Goal: Information Seeking & Learning: Learn about a topic

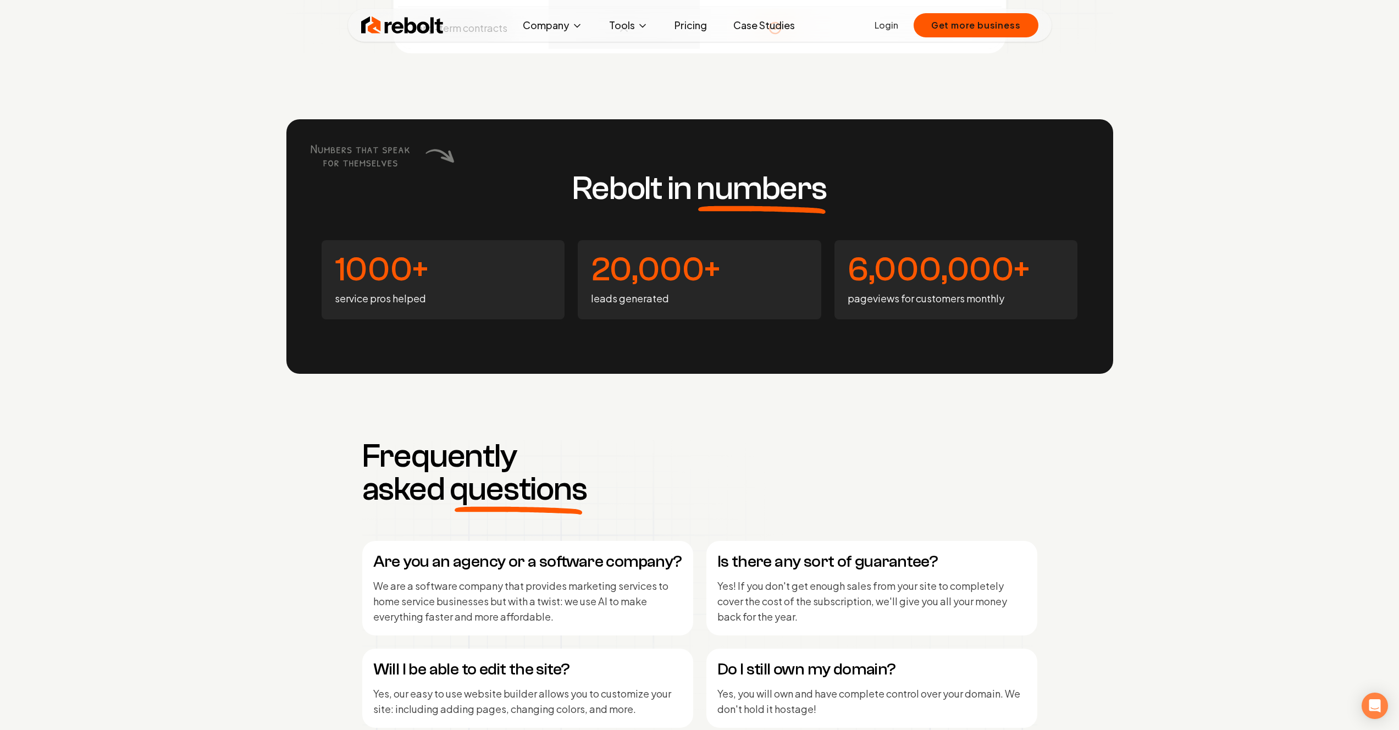
scroll to position [4375, 0]
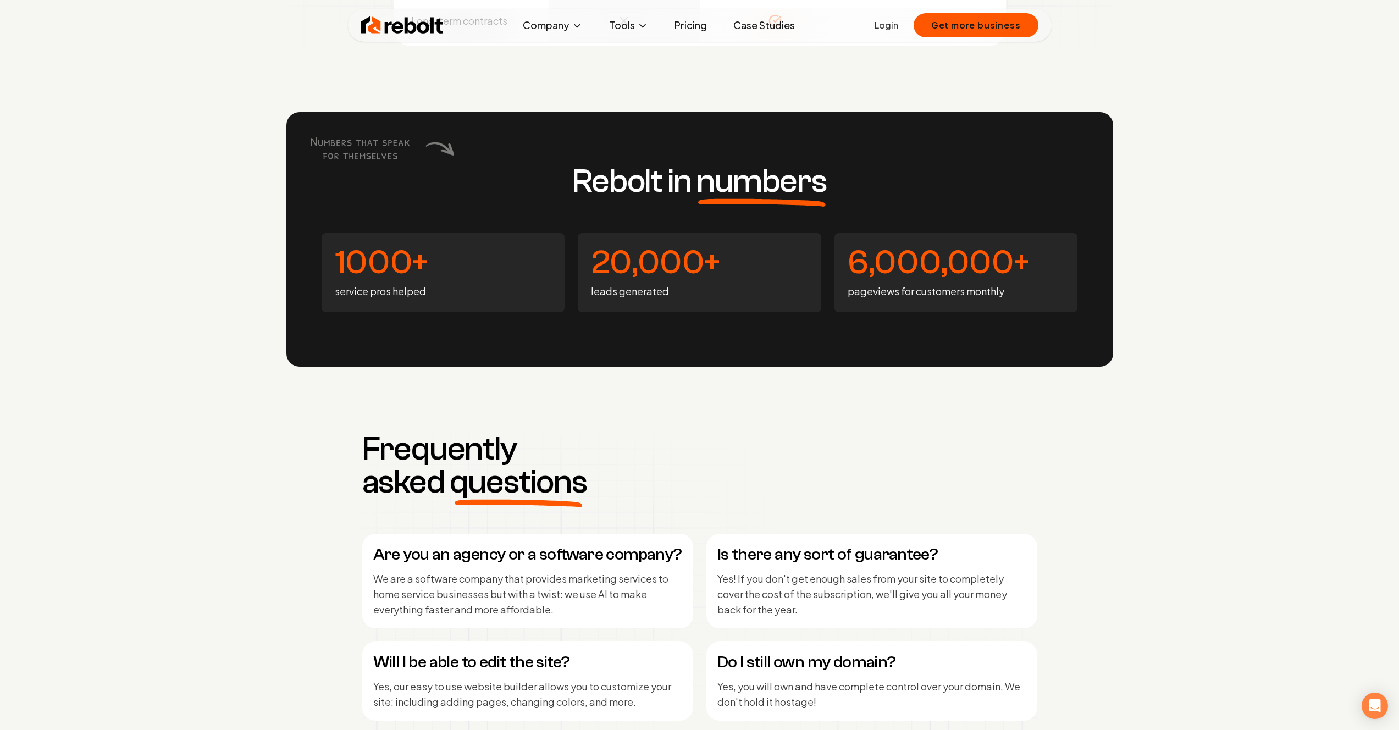
click at [684, 32] on link "Pricing" at bounding box center [691, 25] width 50 height 22
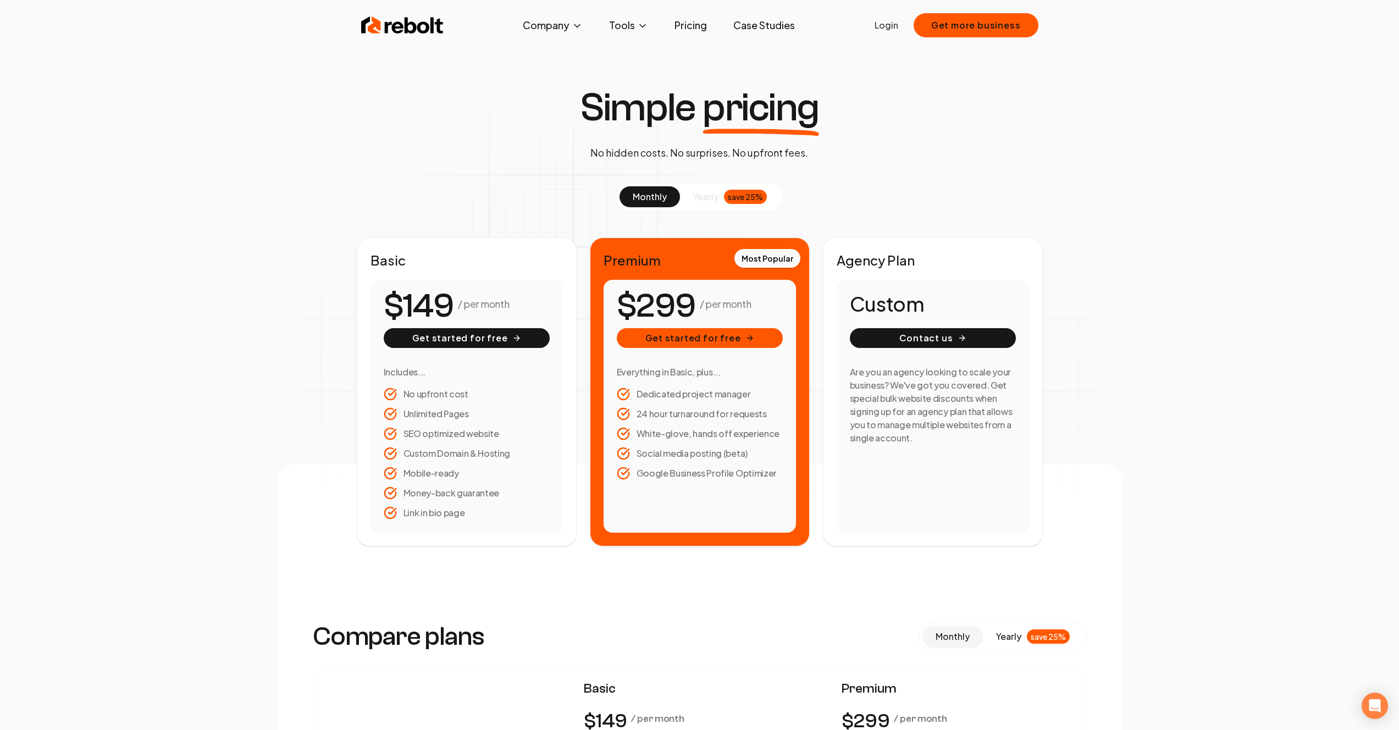
click at [700, 194] on span "yearly" at bounding box center [705, 196] width 25 height 13
click at [690, 195] on span at bounding box center [730, 196] width 100 height 21
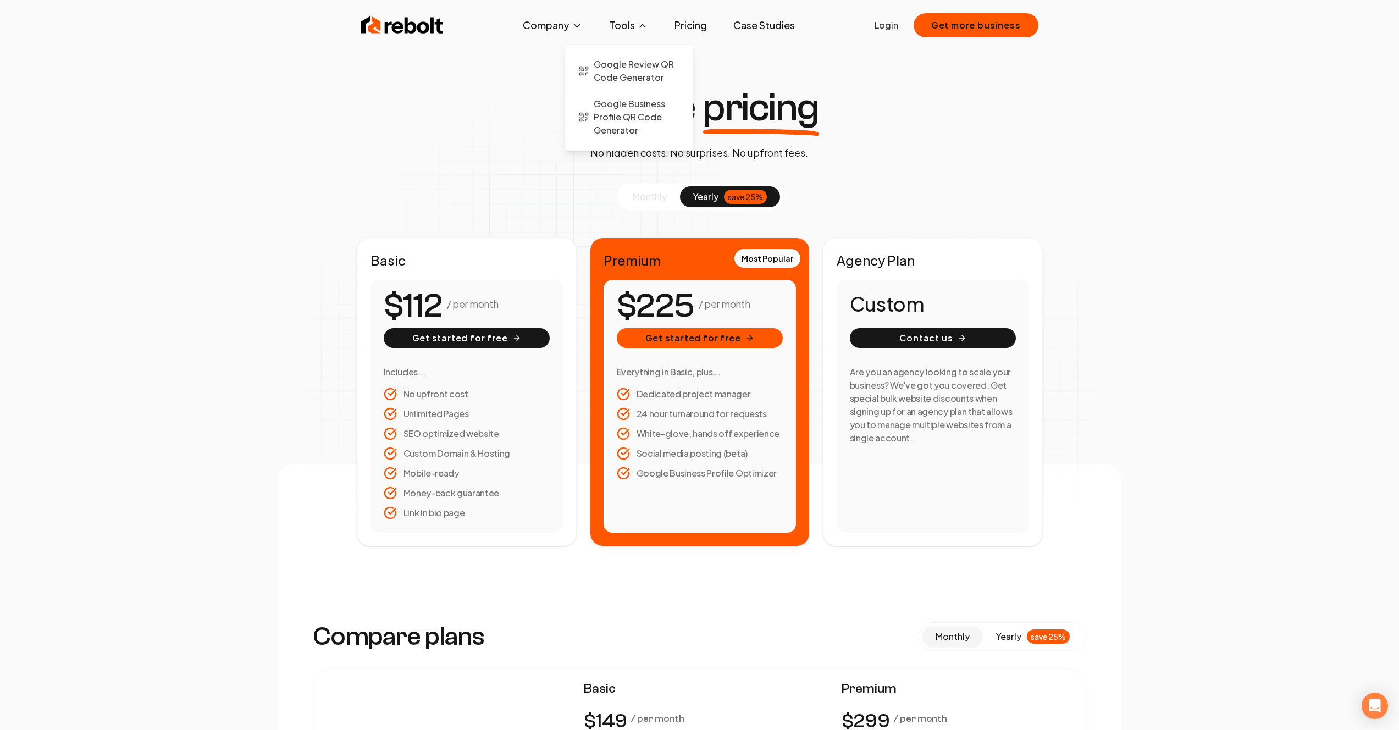
click at [628, 23] on button "Tools" at bounding box center [628, 25] width 57 height 22
click at [610, 79] on span "Google Review QR Code Generator" at bounding box center [637, 71] width 86 height 26
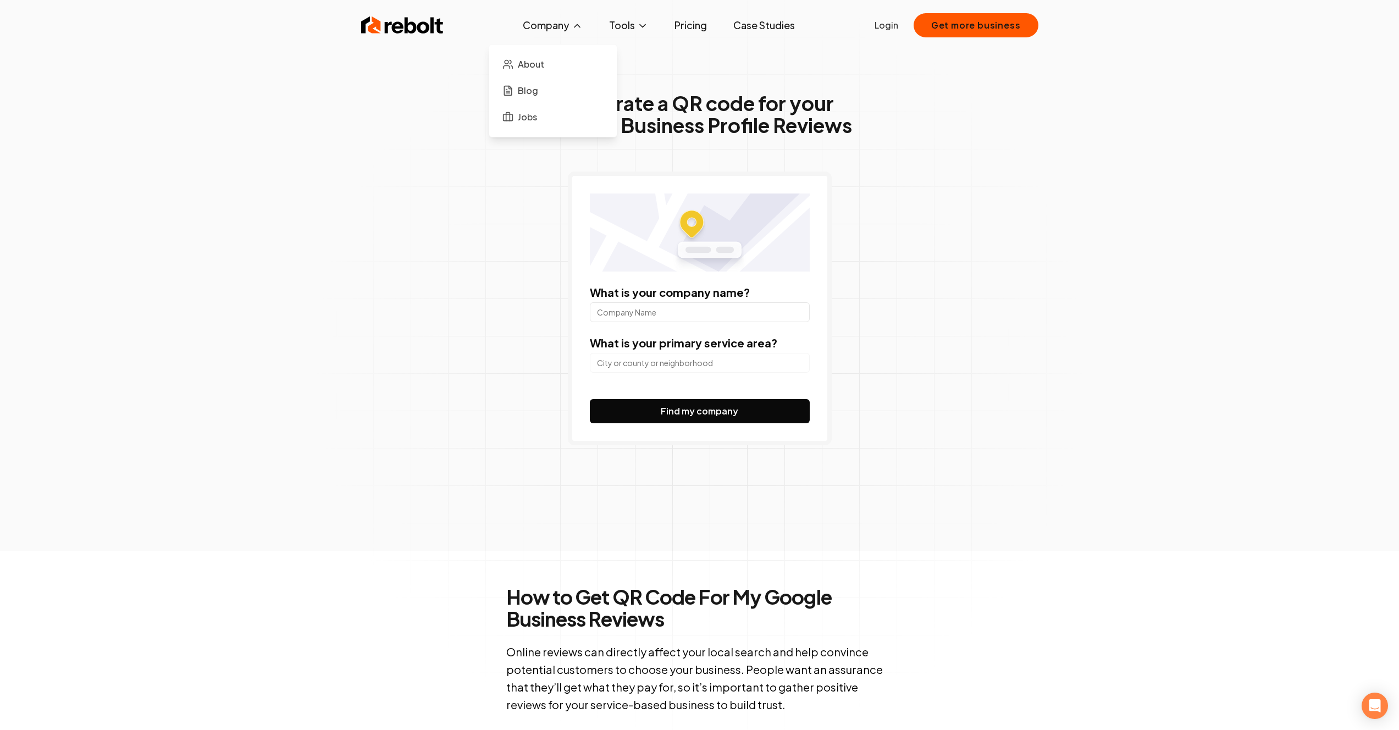
click at [587, 27] on button "Company" at bounding box center [553, 25] width 78 height 22
click at [530, 58] on span "About" at bounding box center [531, 64] width 26 height 13
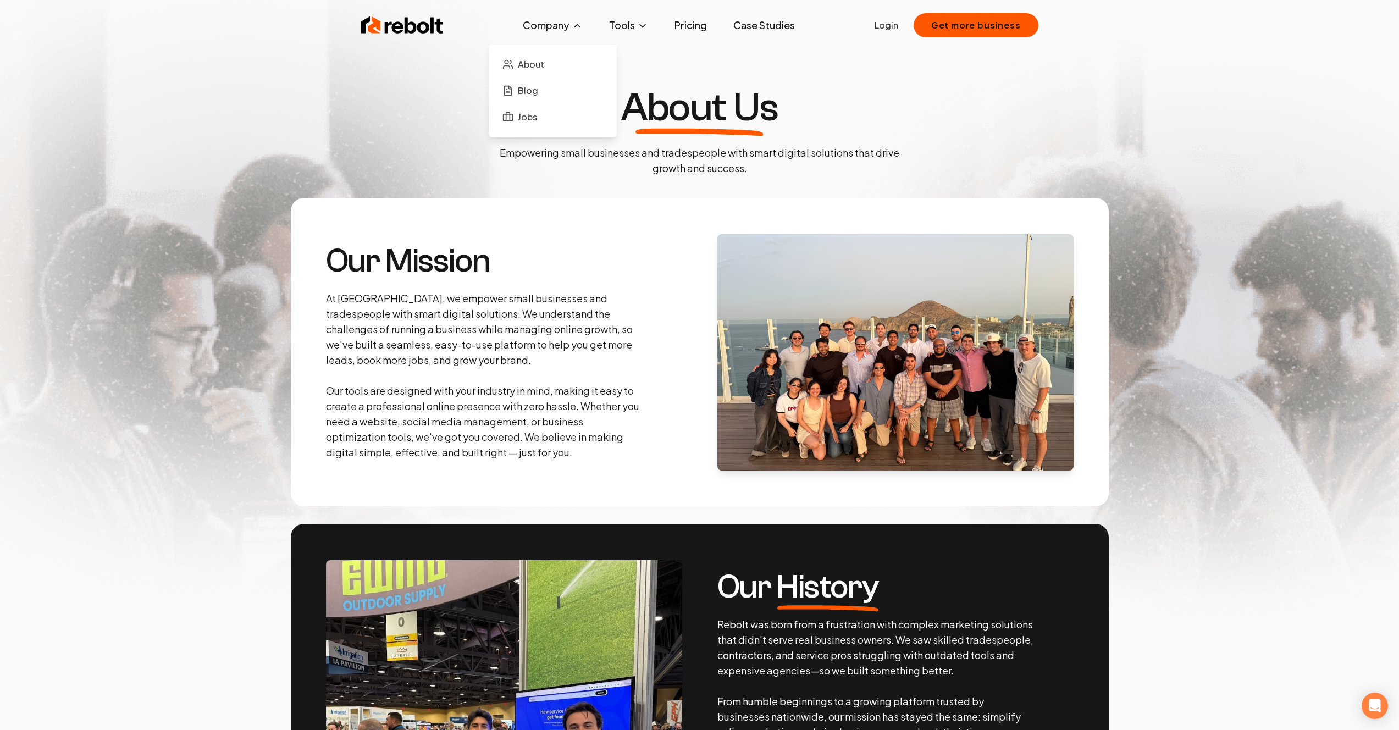
click at [547, 29] on button "Company" at bounding box center [553, 25] width 78 height 22
click at [538, 108] on link "Jobs" at bounding box center [553, 117] width 110 height 22
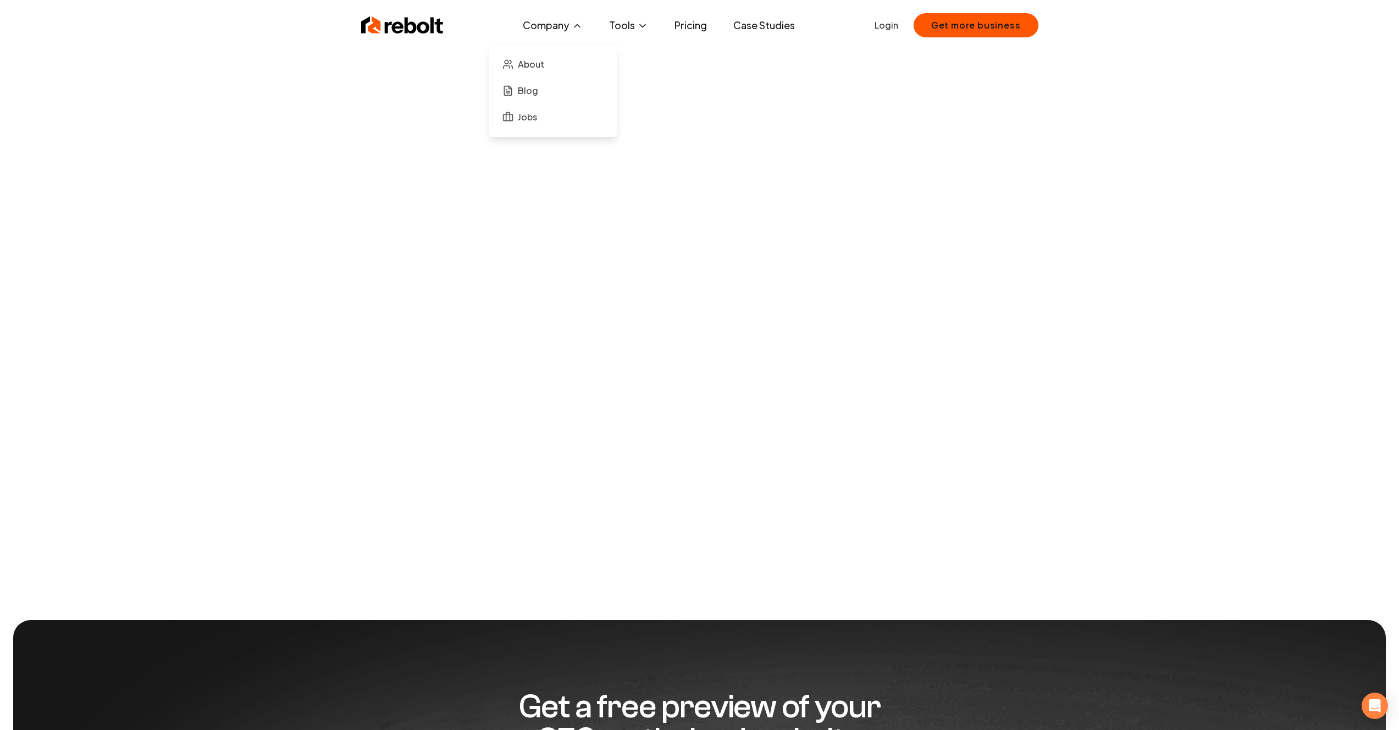
click at [540, 35] on button "Company" at bounding box center [553, 25] width 78 height 22
click at [539, 71] on link "About" at bounding box center [553, 64] width 110 height 22
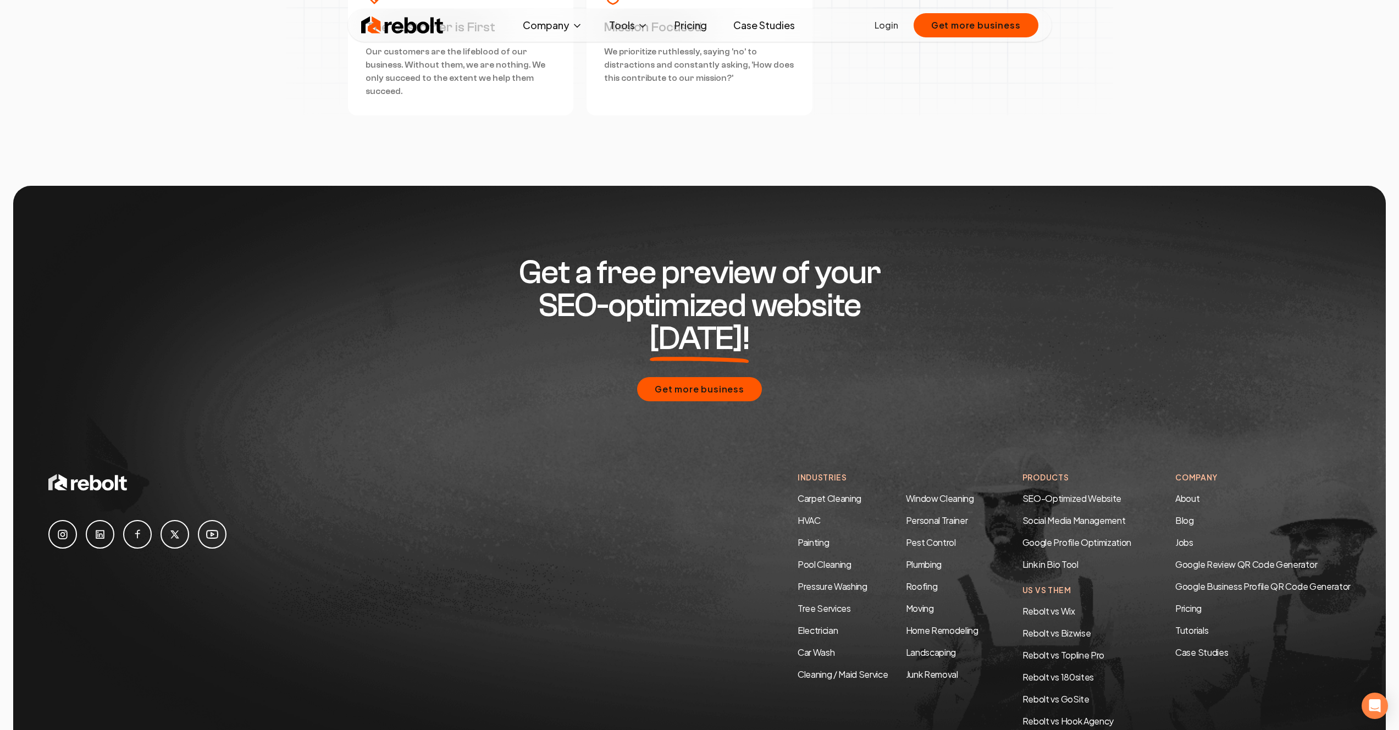
scroll to position [3169, 0]
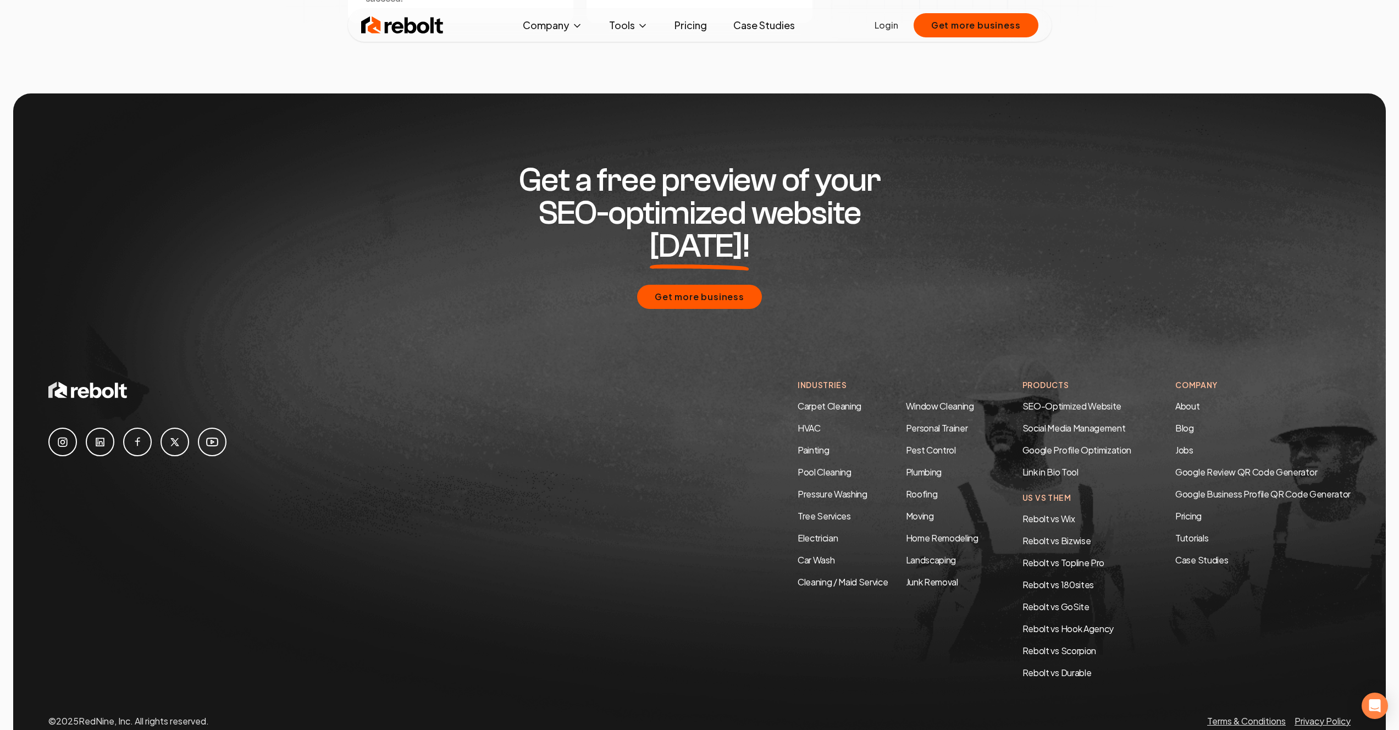
click at [808, 557] on div "Industries Carpet Cleaning HVAC Painting Pool Cleaning Pressure Washing Tree Se…" at bounding box center [888, 529] width 181 height 300
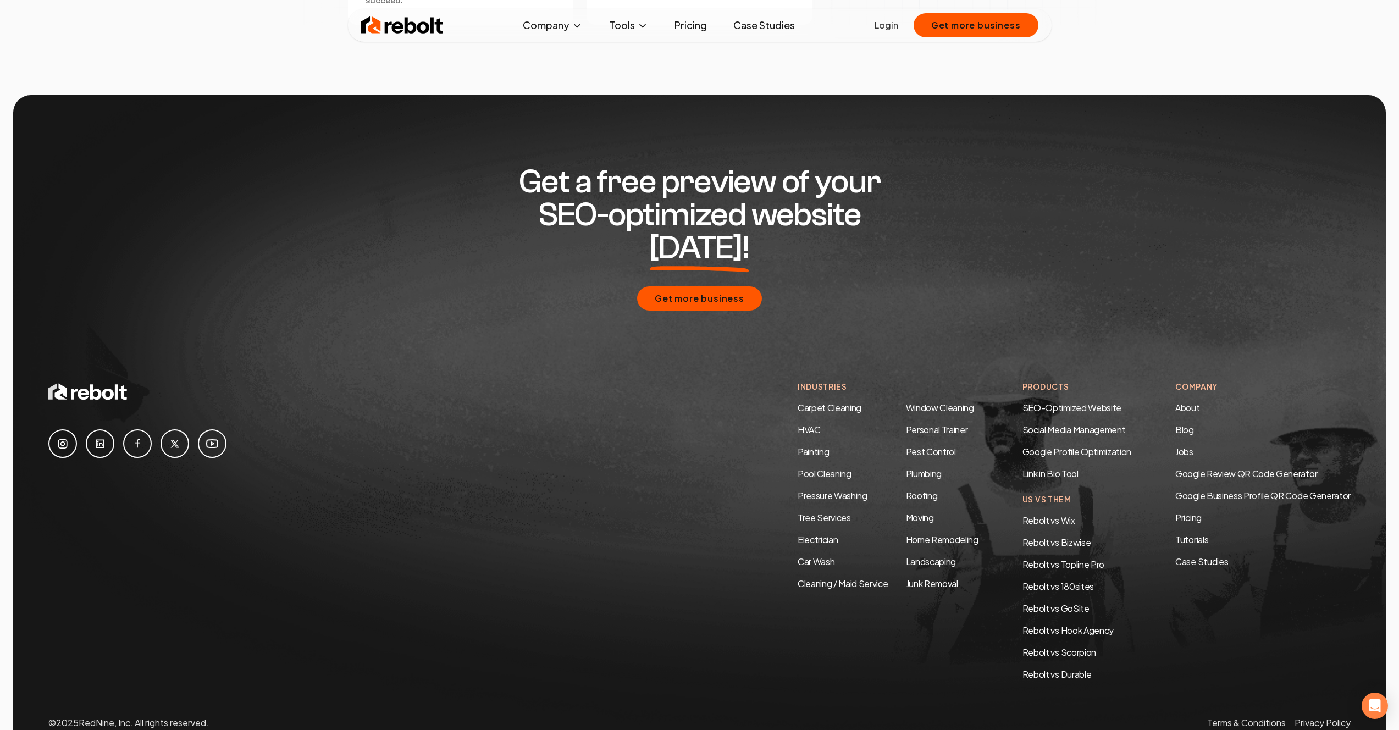
scroll to position [3169, 0]
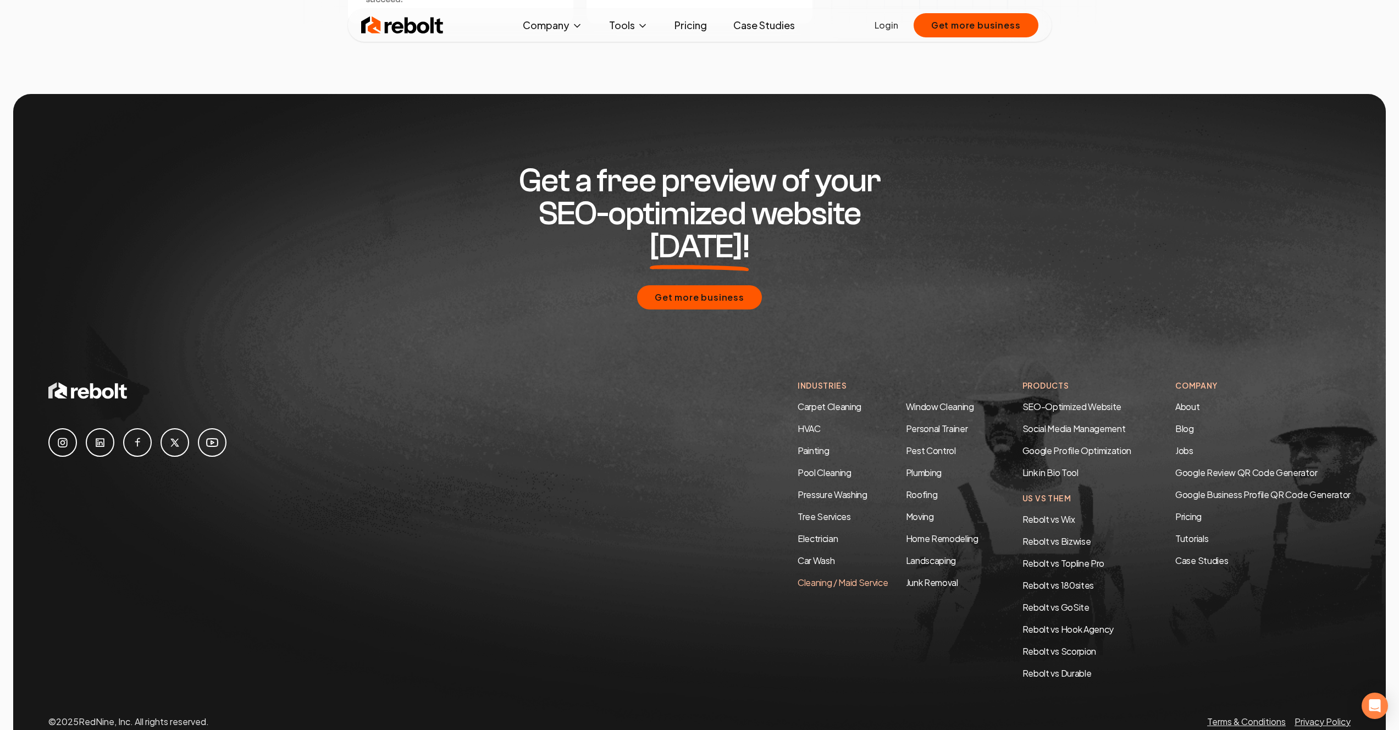
click at [819, 577] on link "Cleaning / Maid Service" at bounding box center [843, 583] width 91 height 12
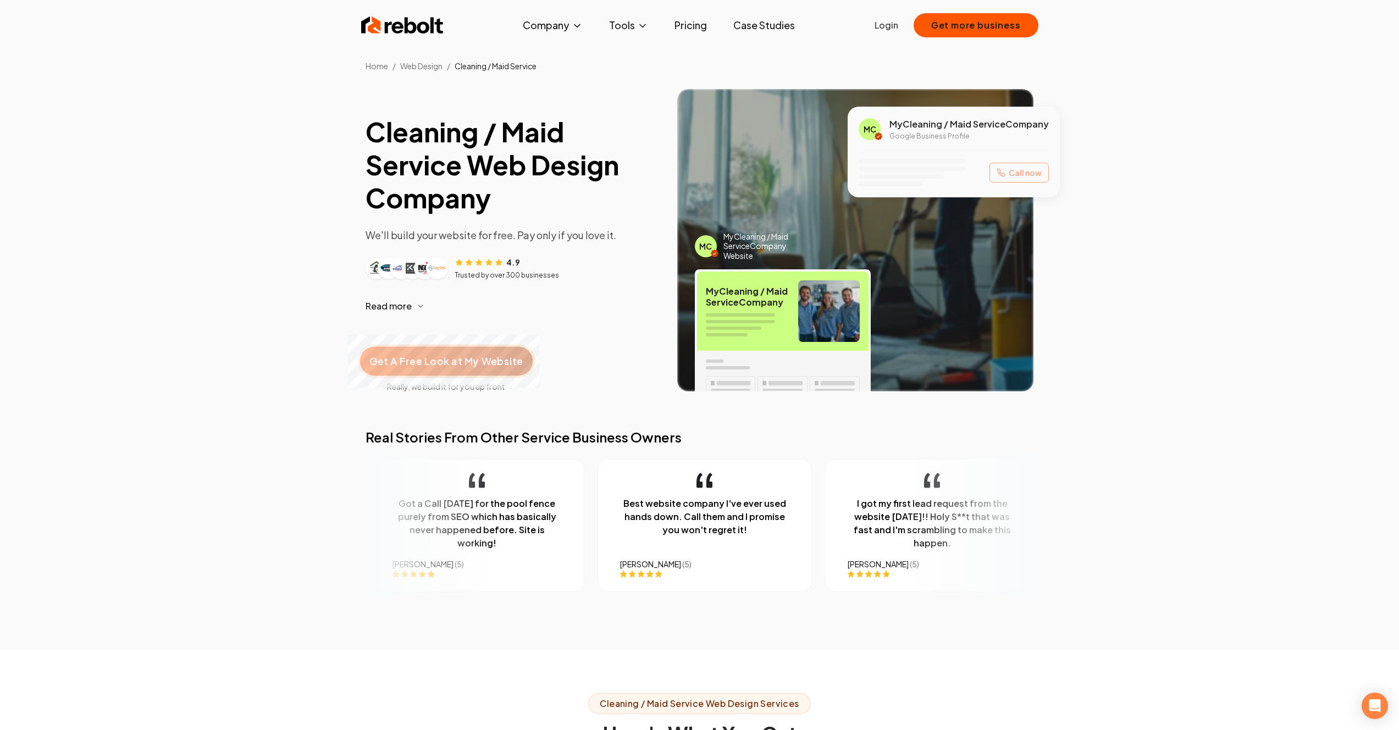
click at [484, 366] on span "Get A Free Look at My Website" at bounding box center [446, 361] width 153 height 14
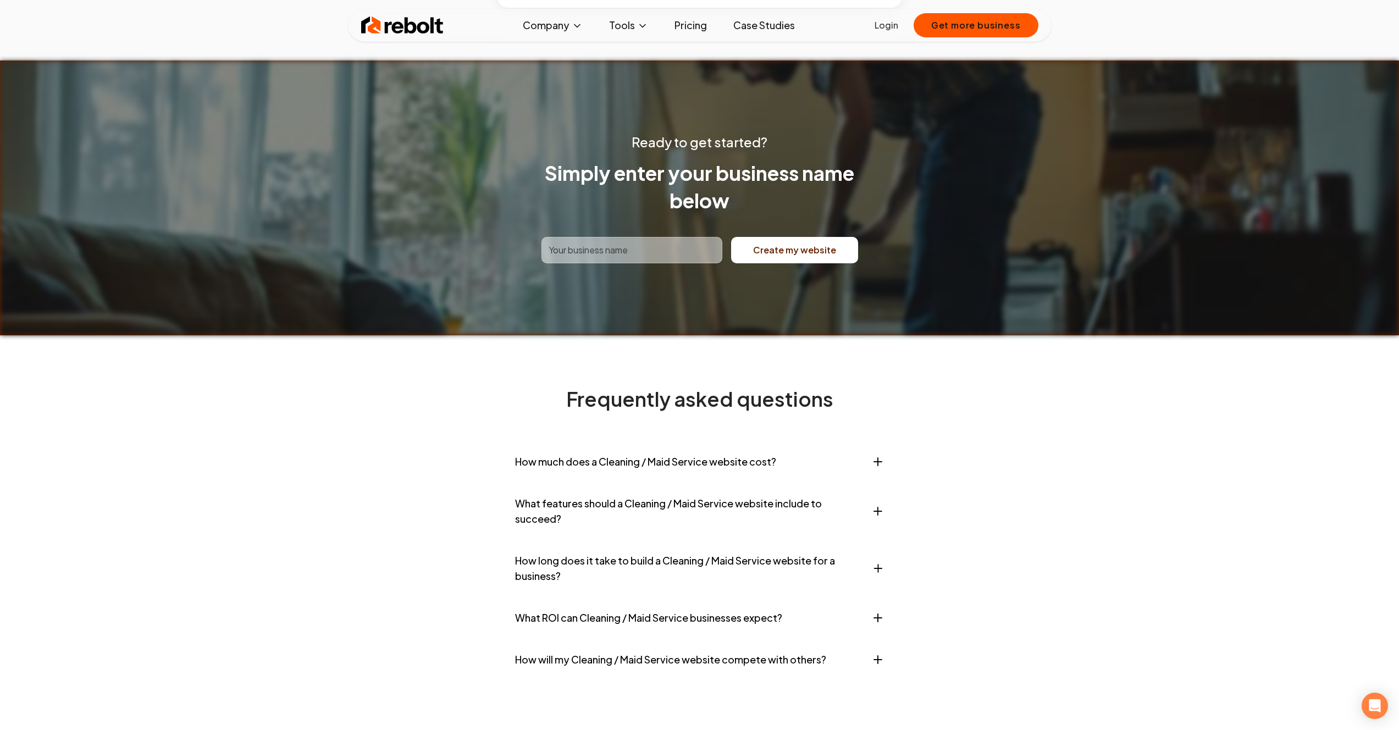
scroll to position [4110, 0]
click at [632, 478] on button "How much does a Cleaning / Maid Service website cost?" at bounding box center [700, 461] width 370 height 33
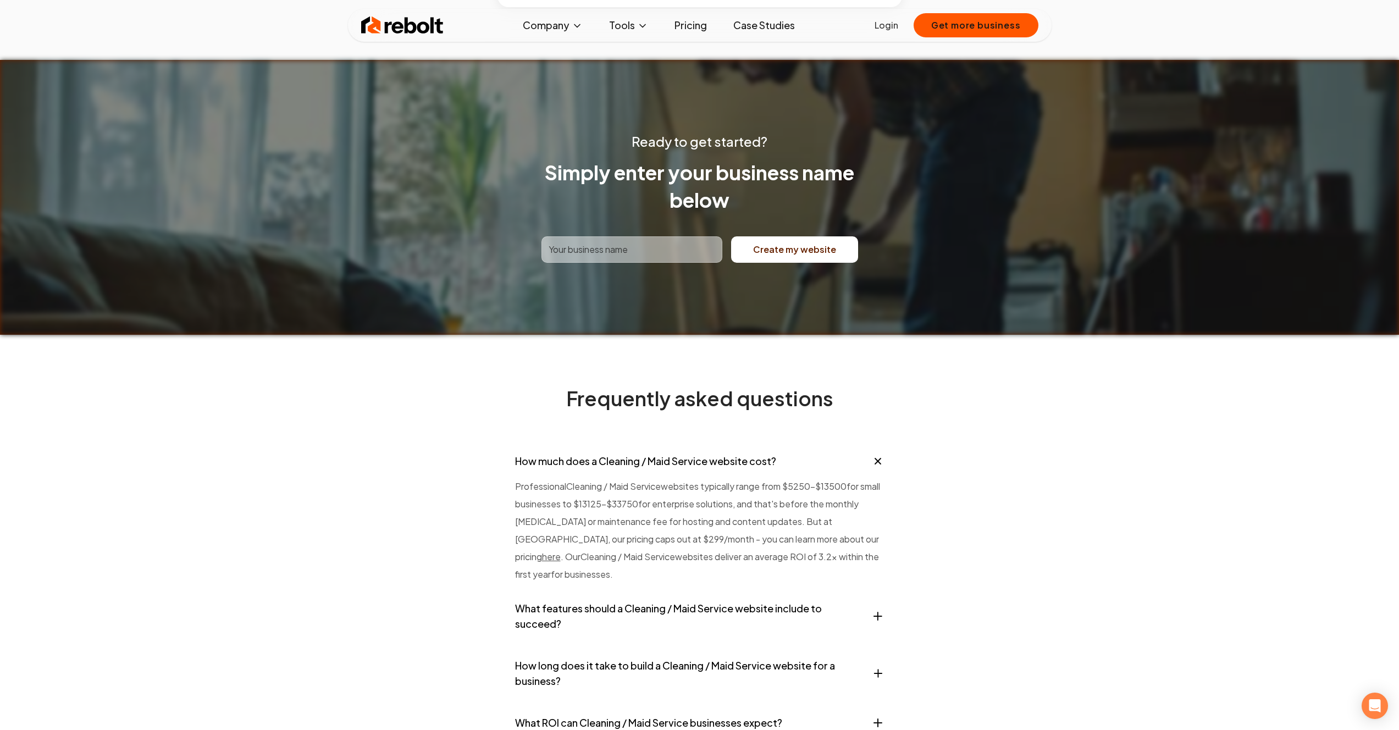
scroll to position [4109, 0]
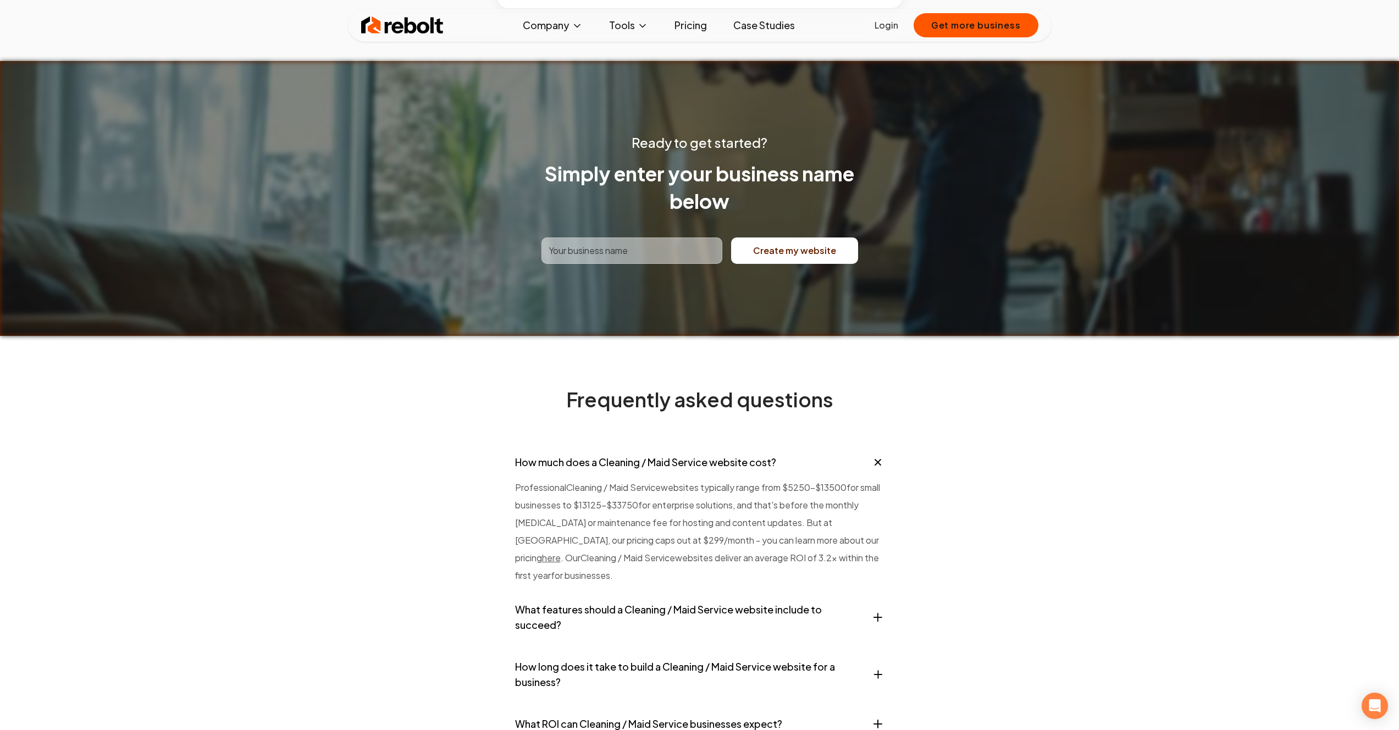
click at [630, 642] on button "What features should a Cleaning / Maid Service website include to succeed?" at bounding box center [700, 617] width 370 height 48
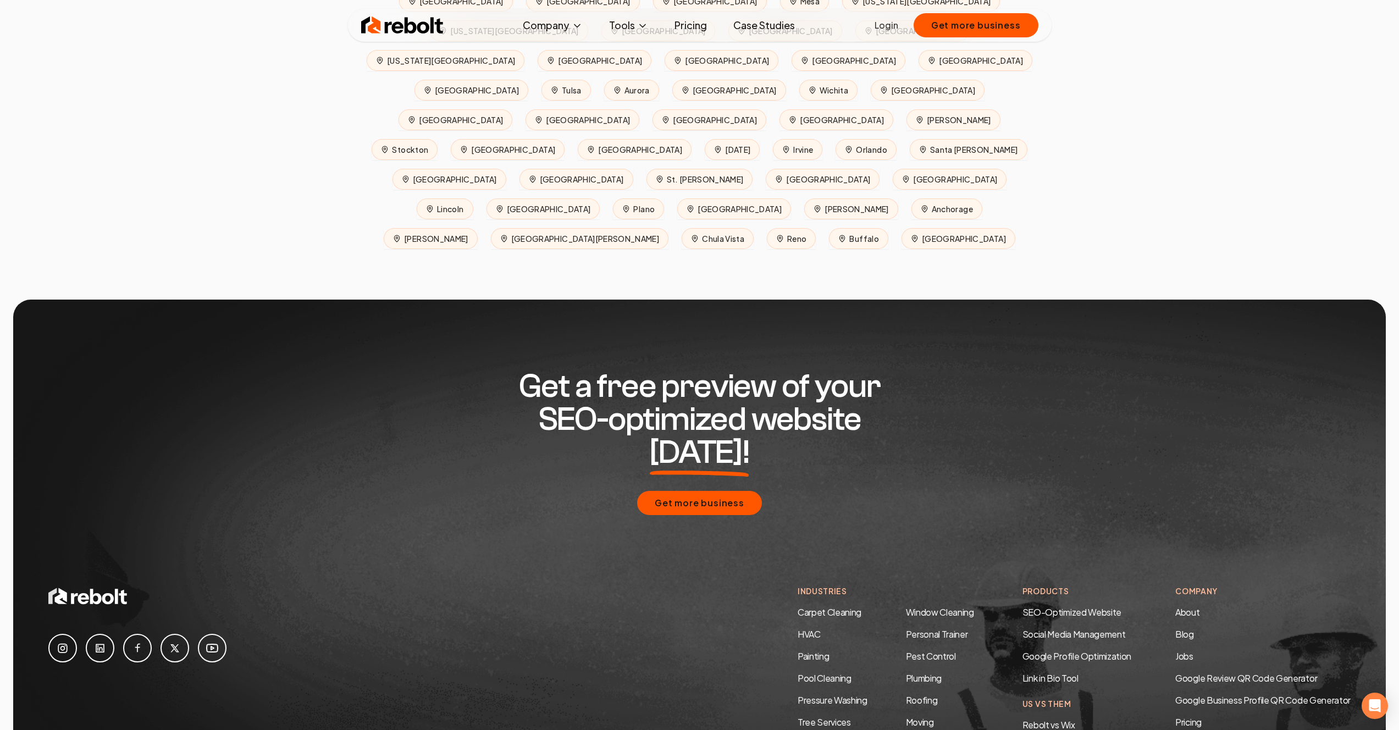
scroll to position [5196, 0]
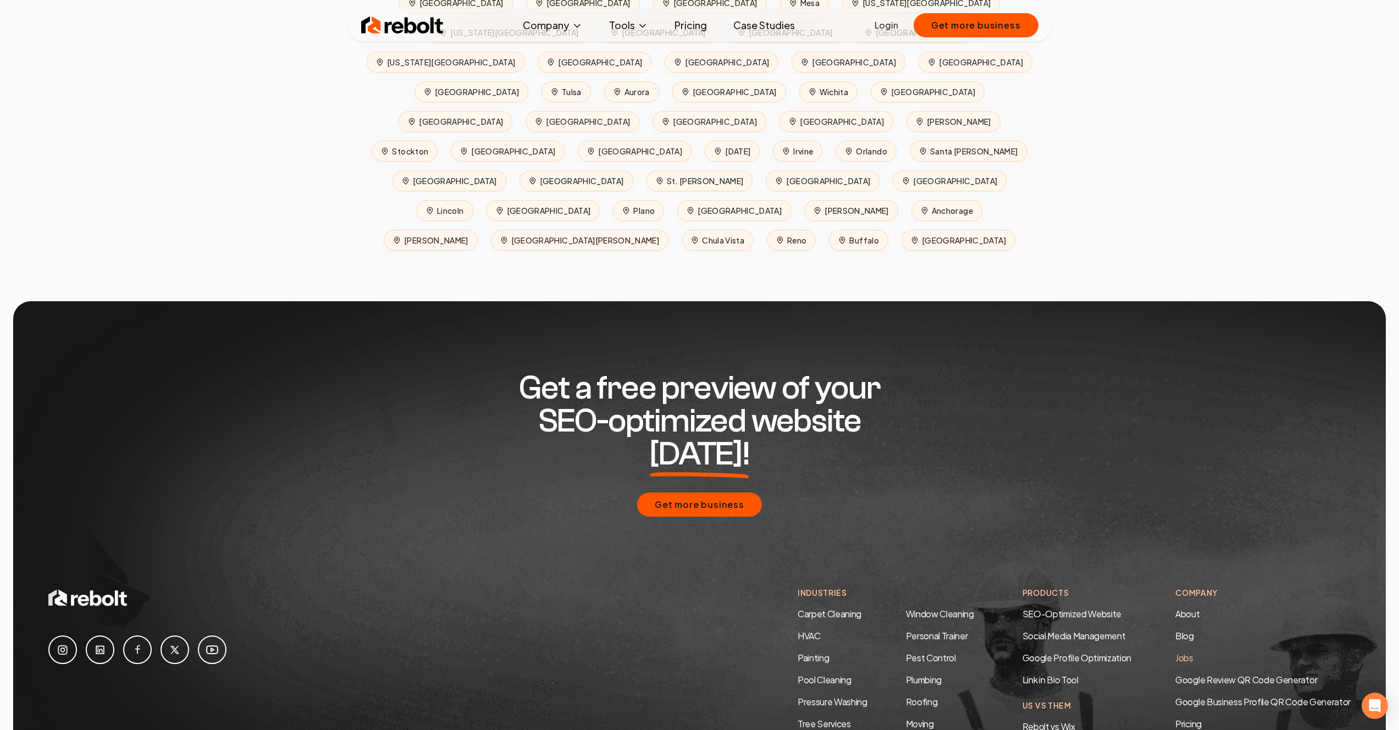
click at [1183, 652] on link "Jobs" at bounding box center [1185, 658] width 18 height 12
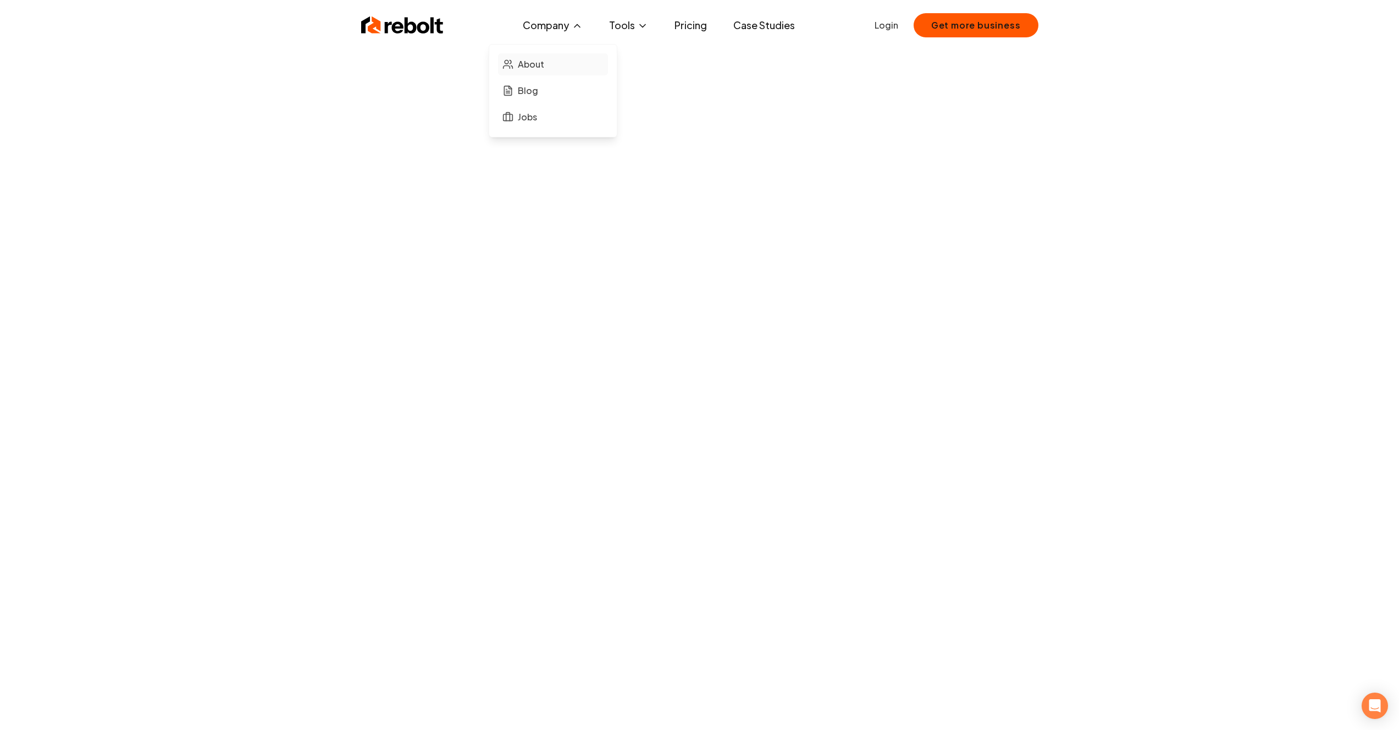
click at [524, 65] on span "About" at bounding box center [531, 64] width 26 height 13
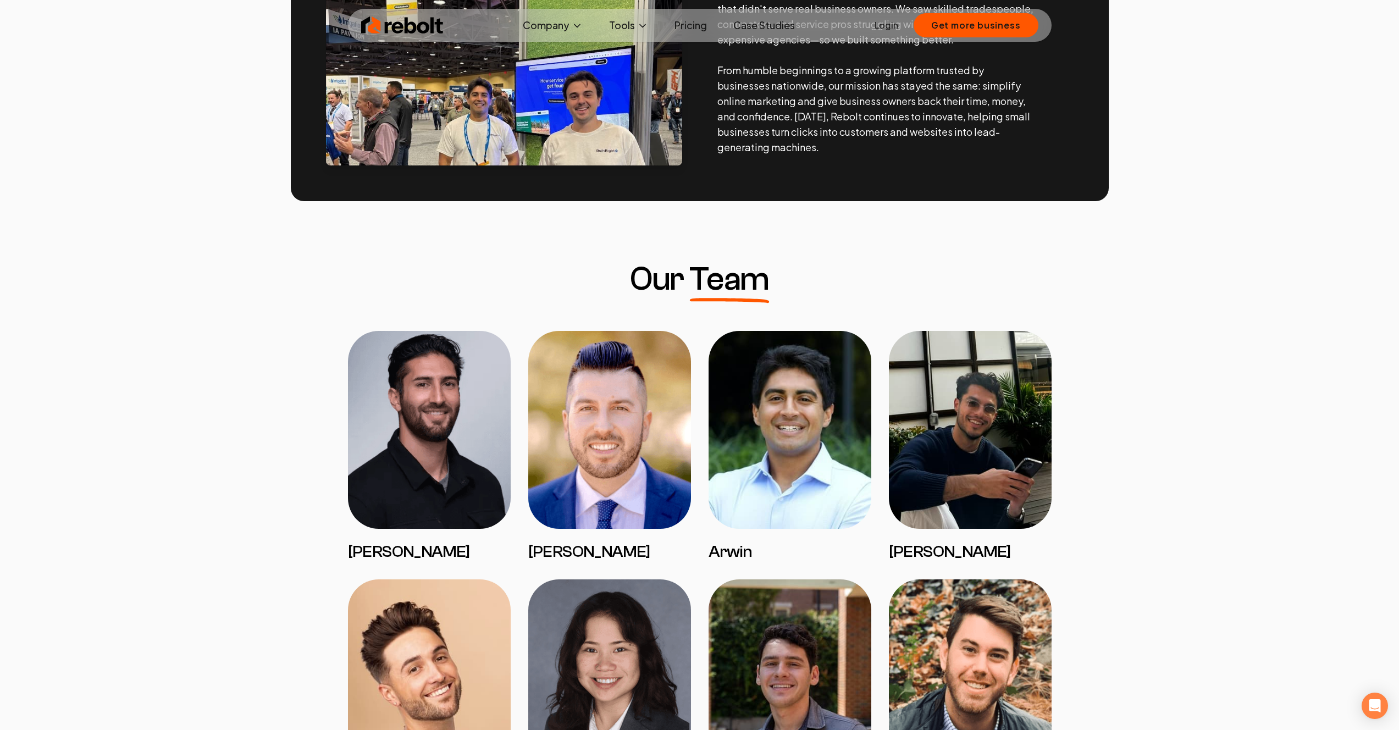
scroll to position [616, 0]
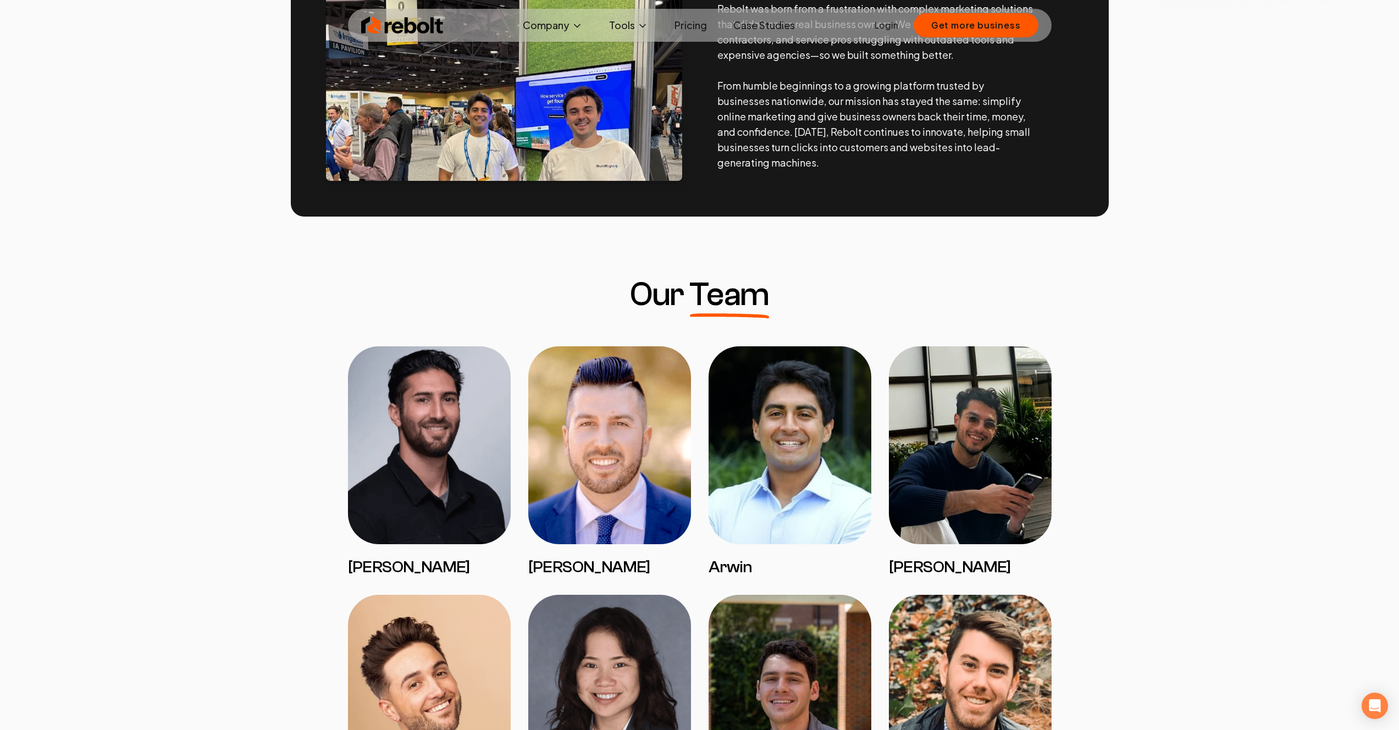
click at [582, 505] on img at bounding box center [609, 445] width 163 height 198
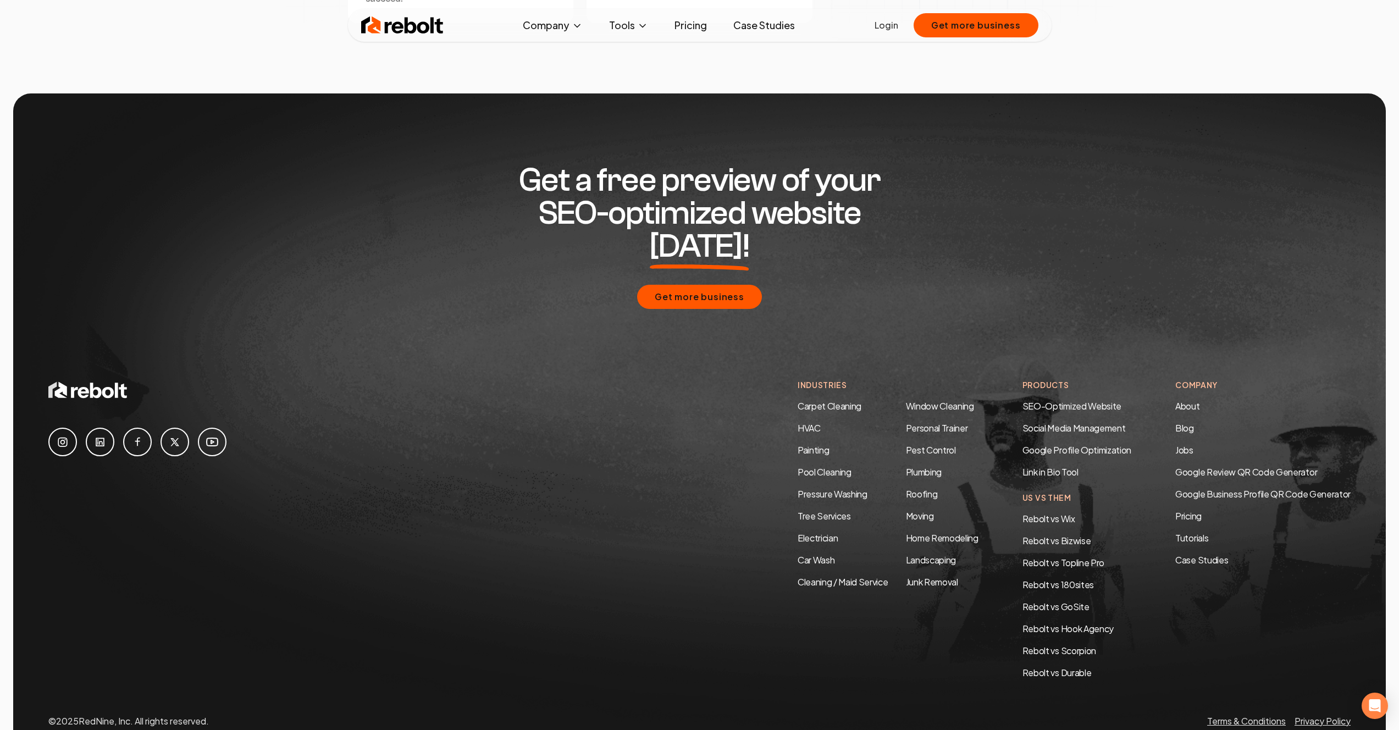
scroll to position [3169, 0]
click at [930, 423] on link "Personal Trainer" at bounding box center [937, 429] width 62 height 12
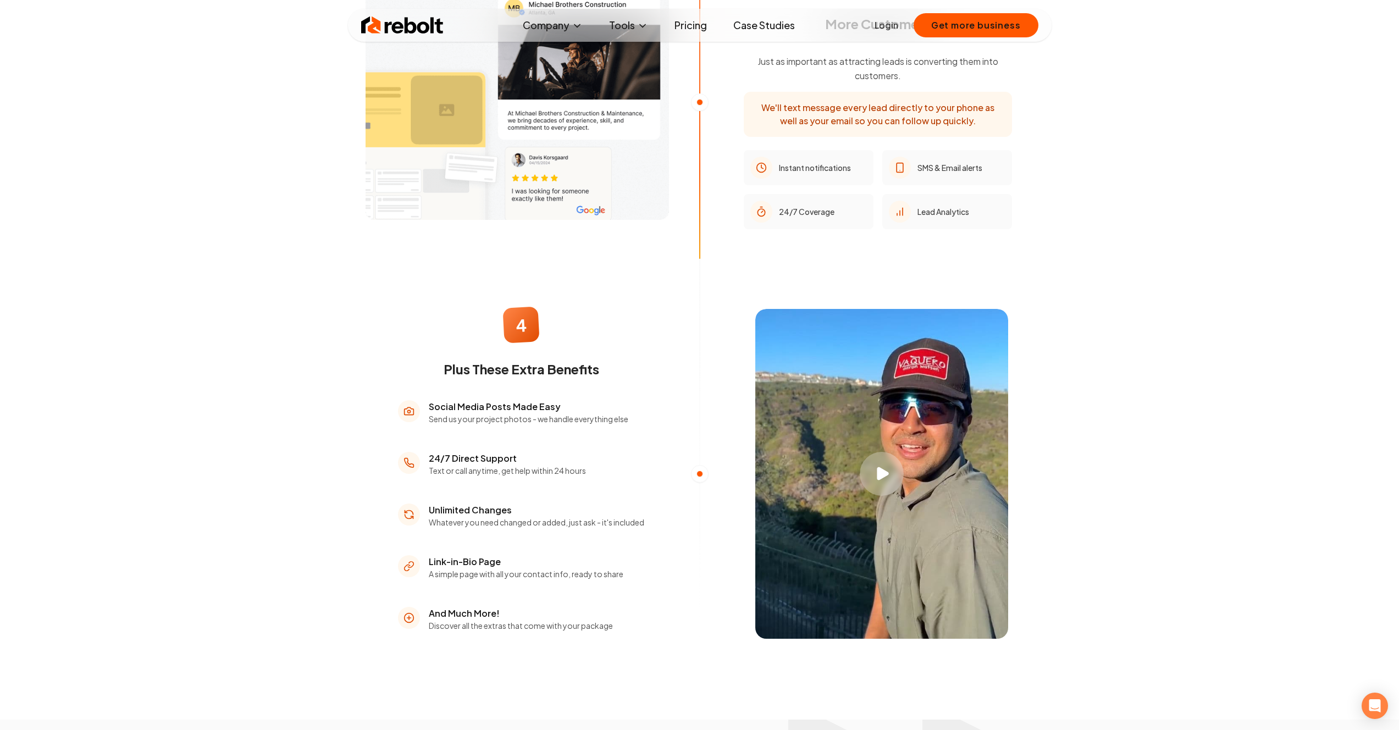
scroll to position [1372, 0]
